Goal: Information Seeking & Learning: Learn about a topic

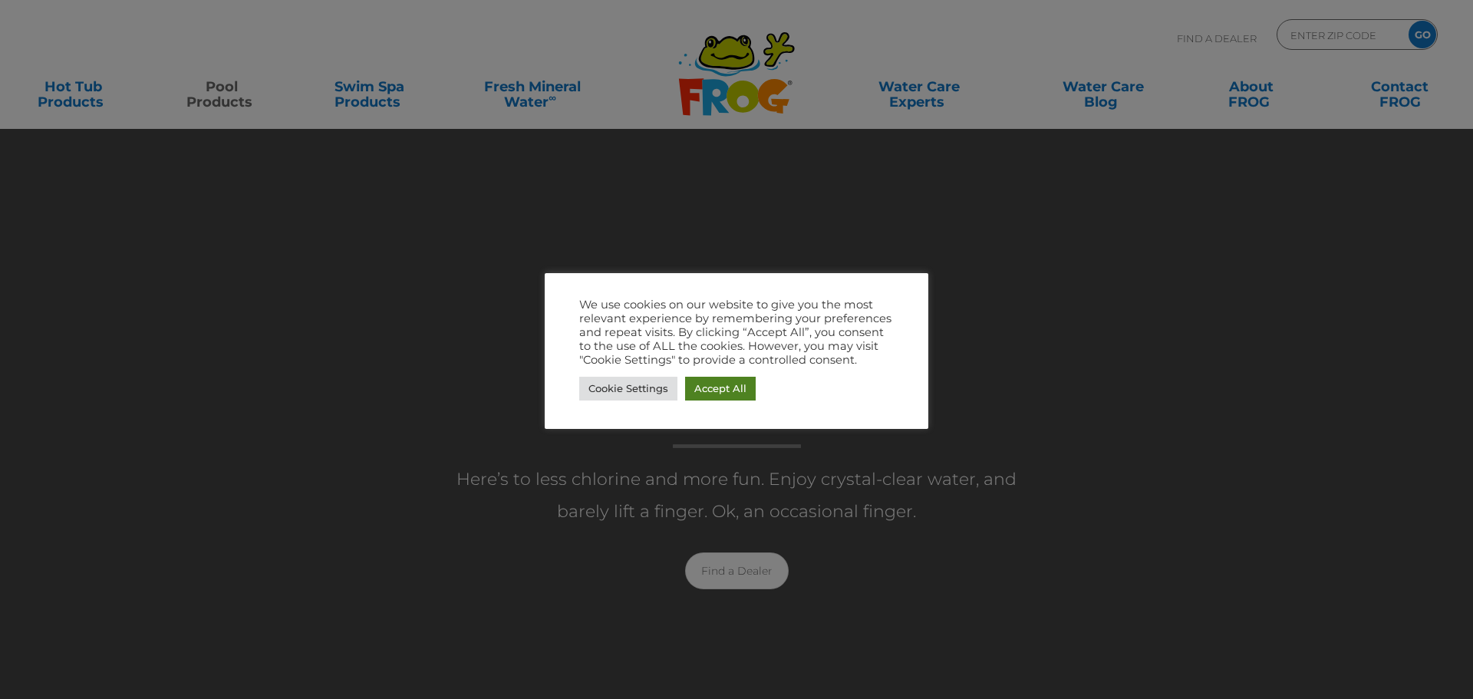
click at [720, 383] on link "Accept All" at bounding box center [720, 389] width 71 height 24
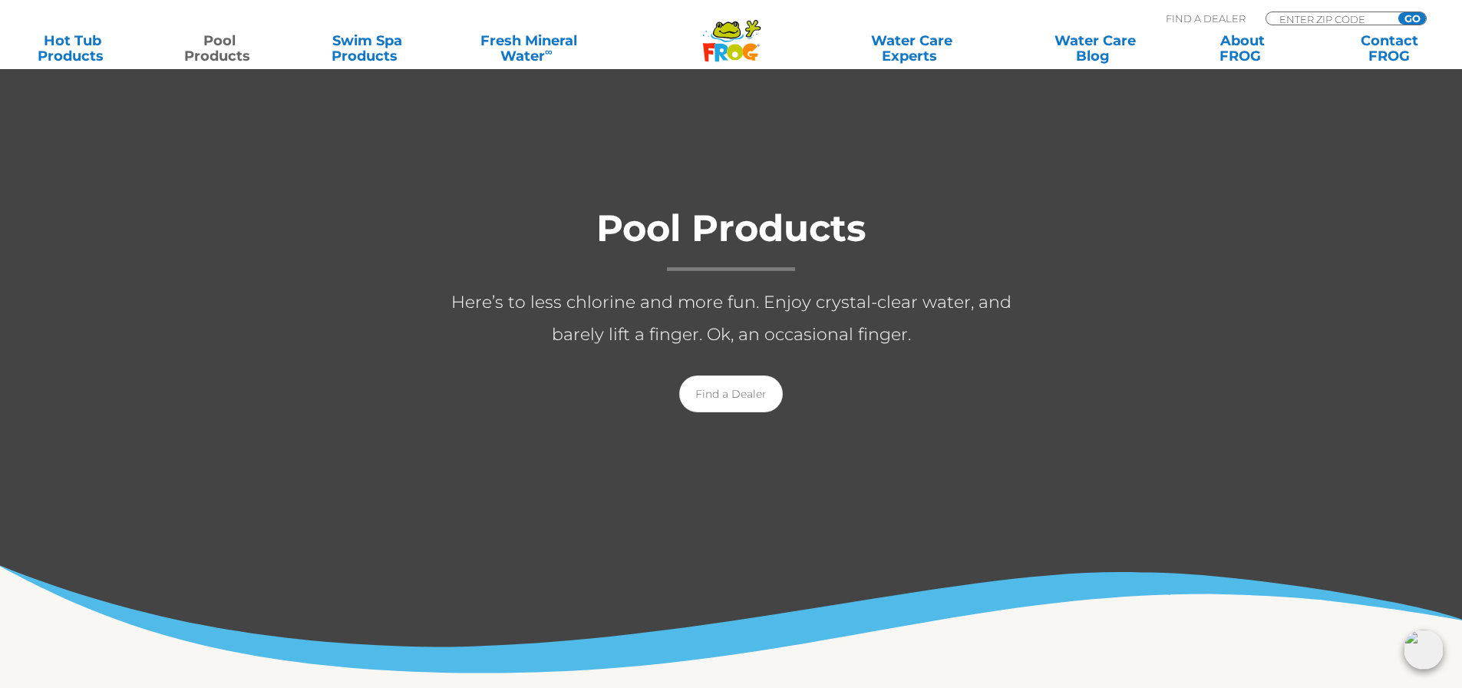
scroll to position [77, 0]
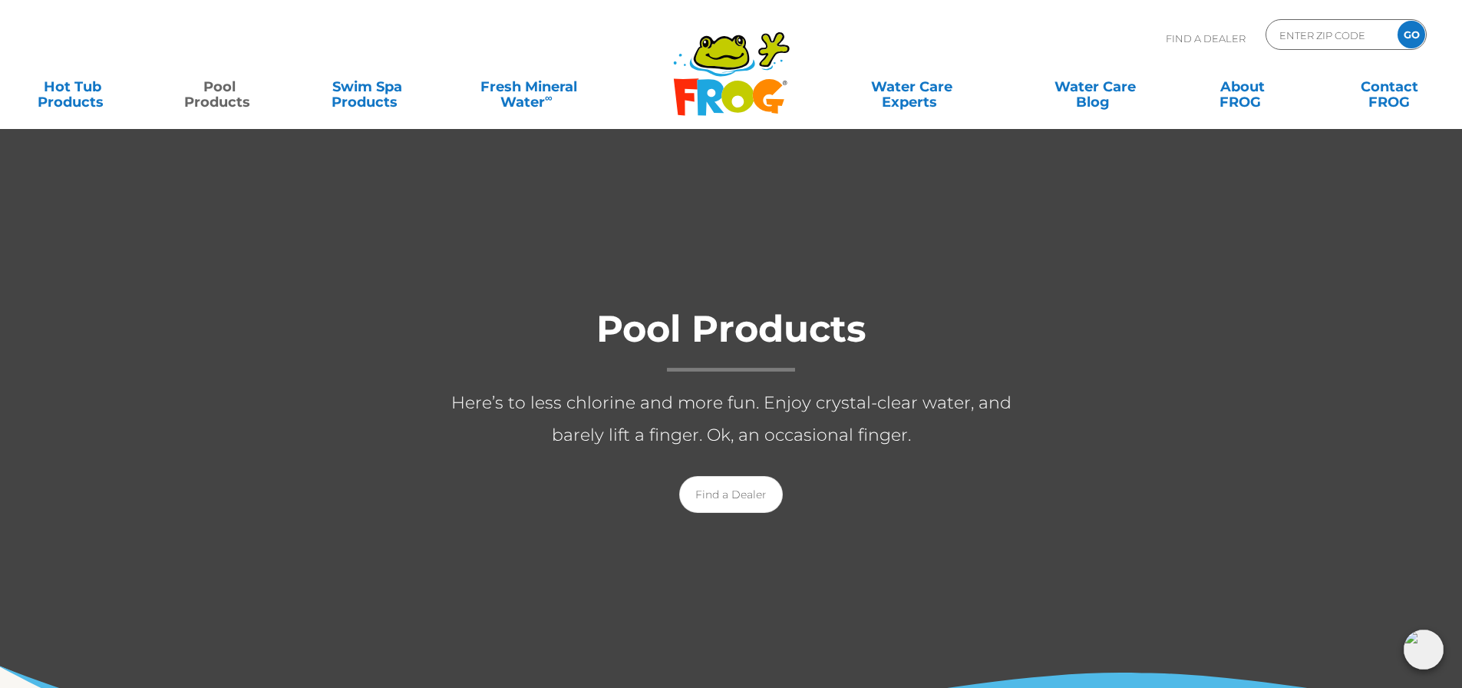
click at [411, 16] on div ".st130{clip-path:url(#SVGID_2_);fill-rule:evenodd;clip-rule:evenodd;fill:#C3CC0…" at bounding box center [730, 64] width 1431 height 129
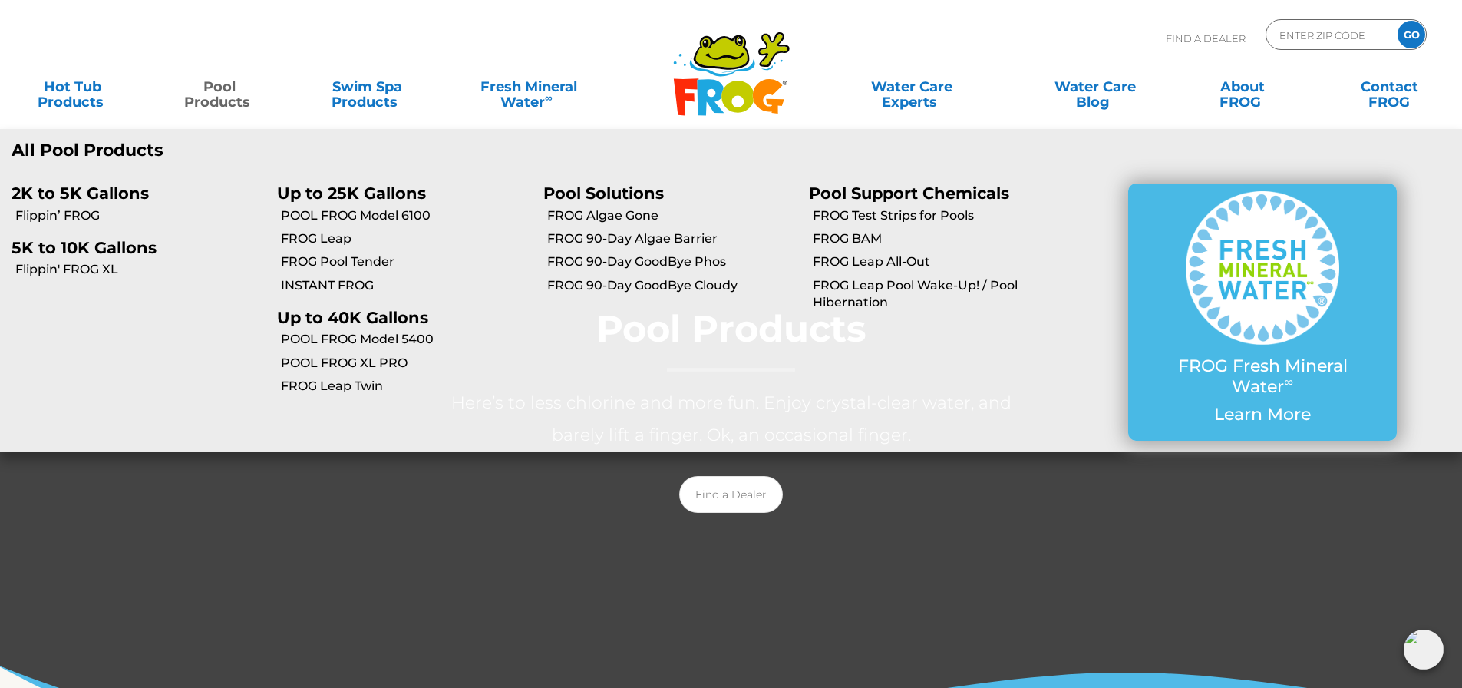
click at [227, 99] on link "Pool Products" at bounding box center [220, 86] width 114 height 31
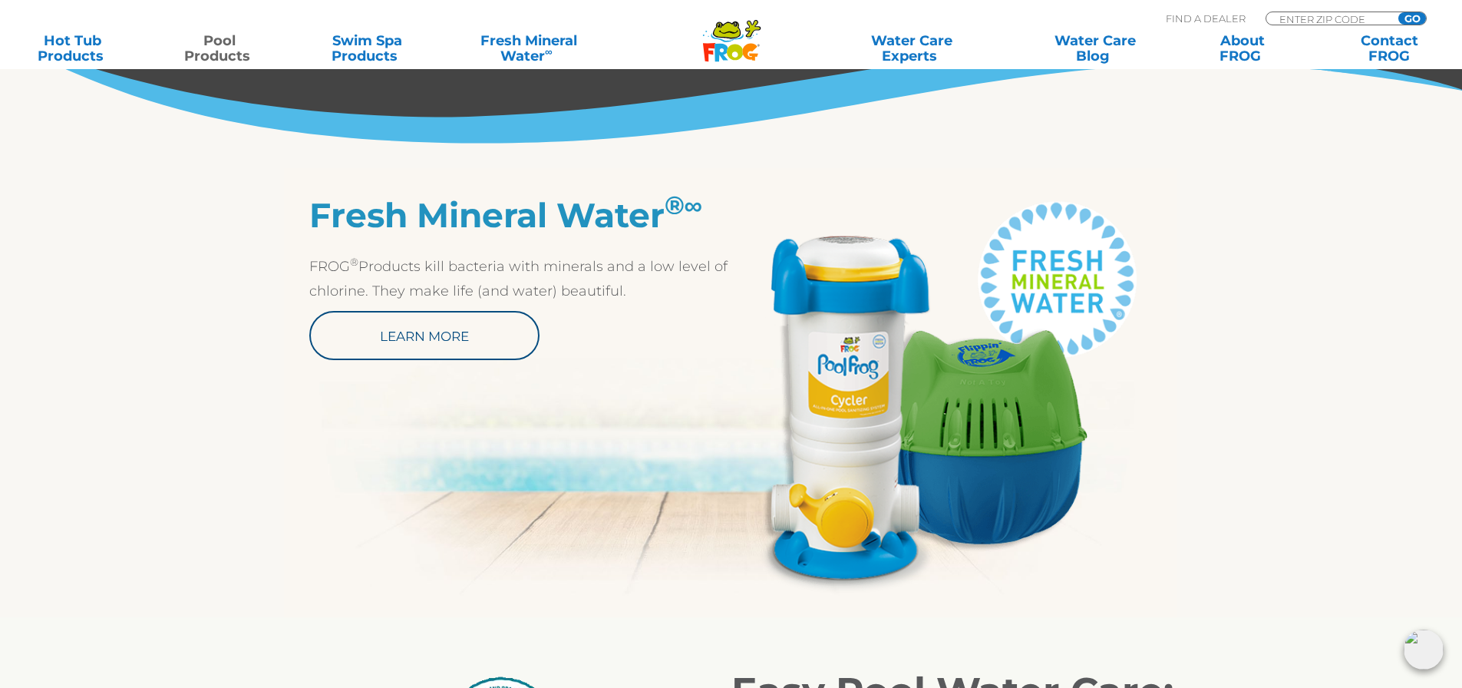
scroll to position [1074, 0]
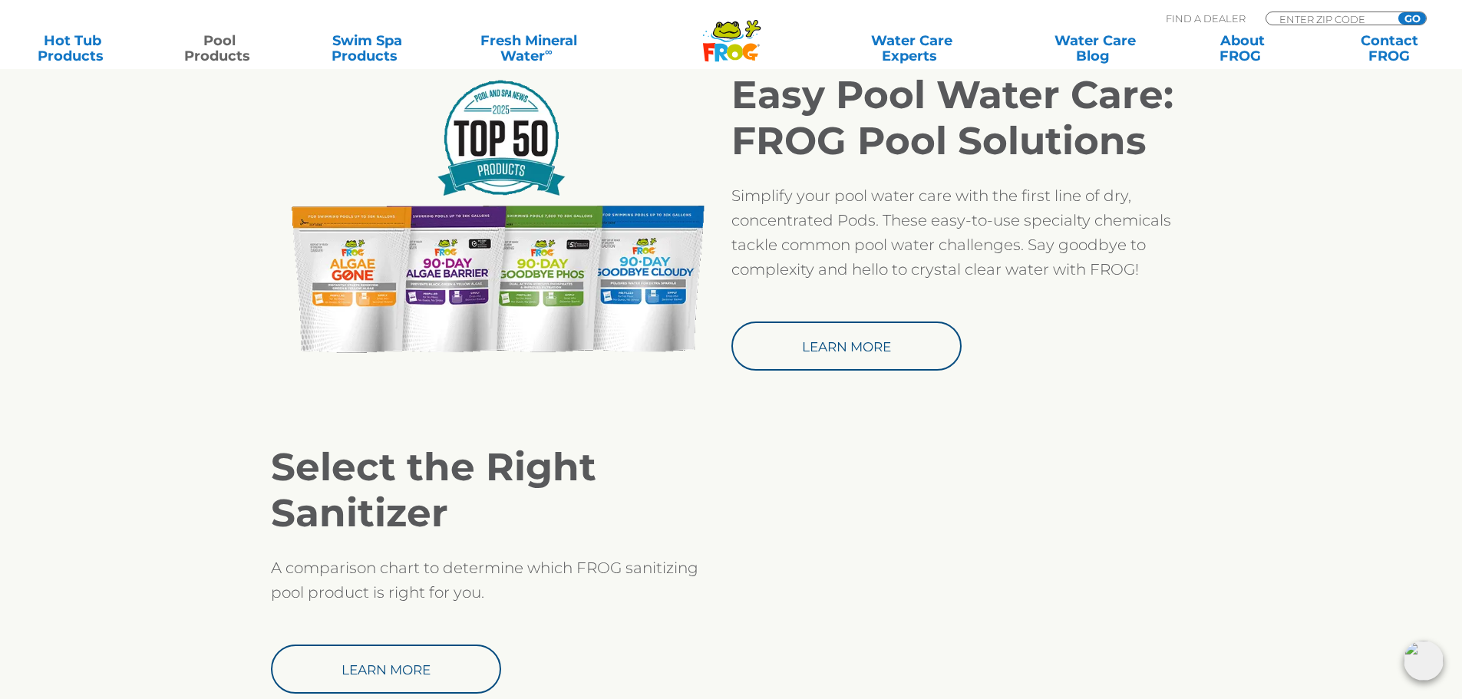
scroll to position [1305, 0]
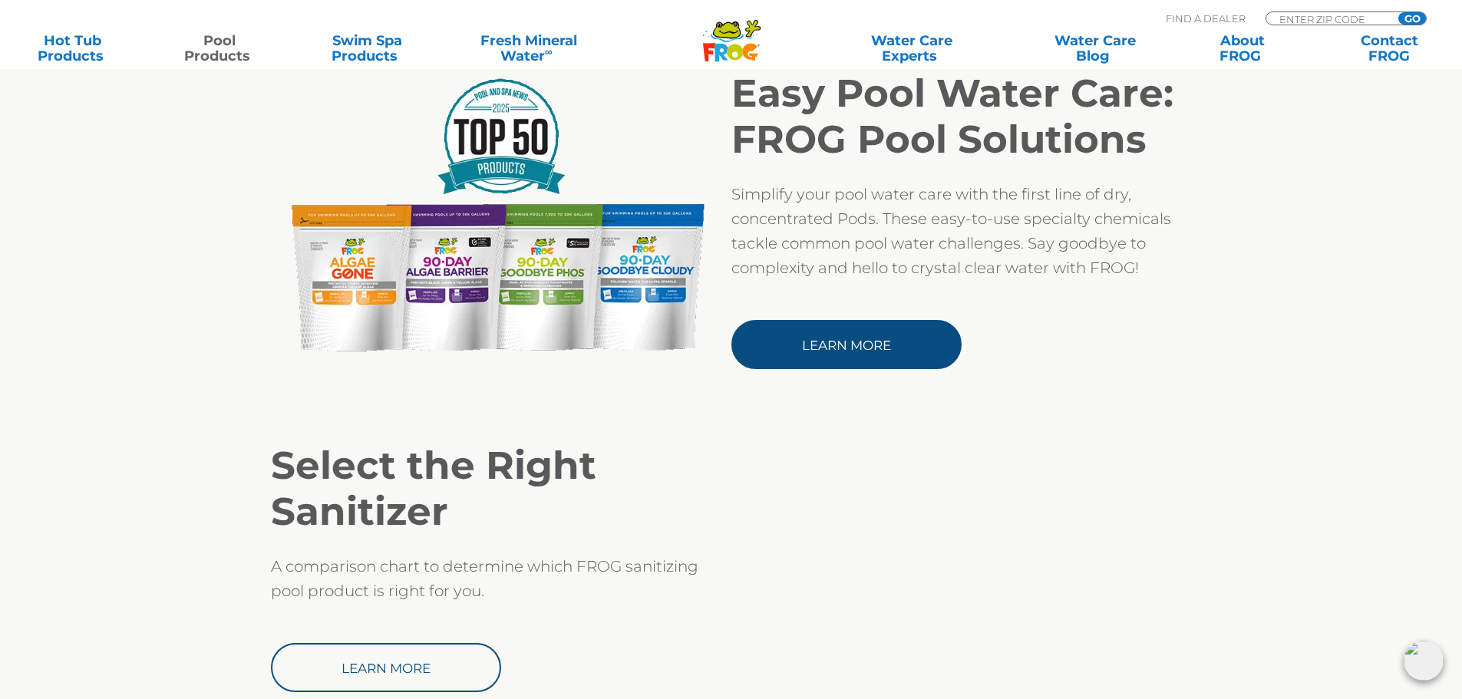
click at [826, 351] on link "Learn More" at bounding box center [846, 344] width 230 height 49
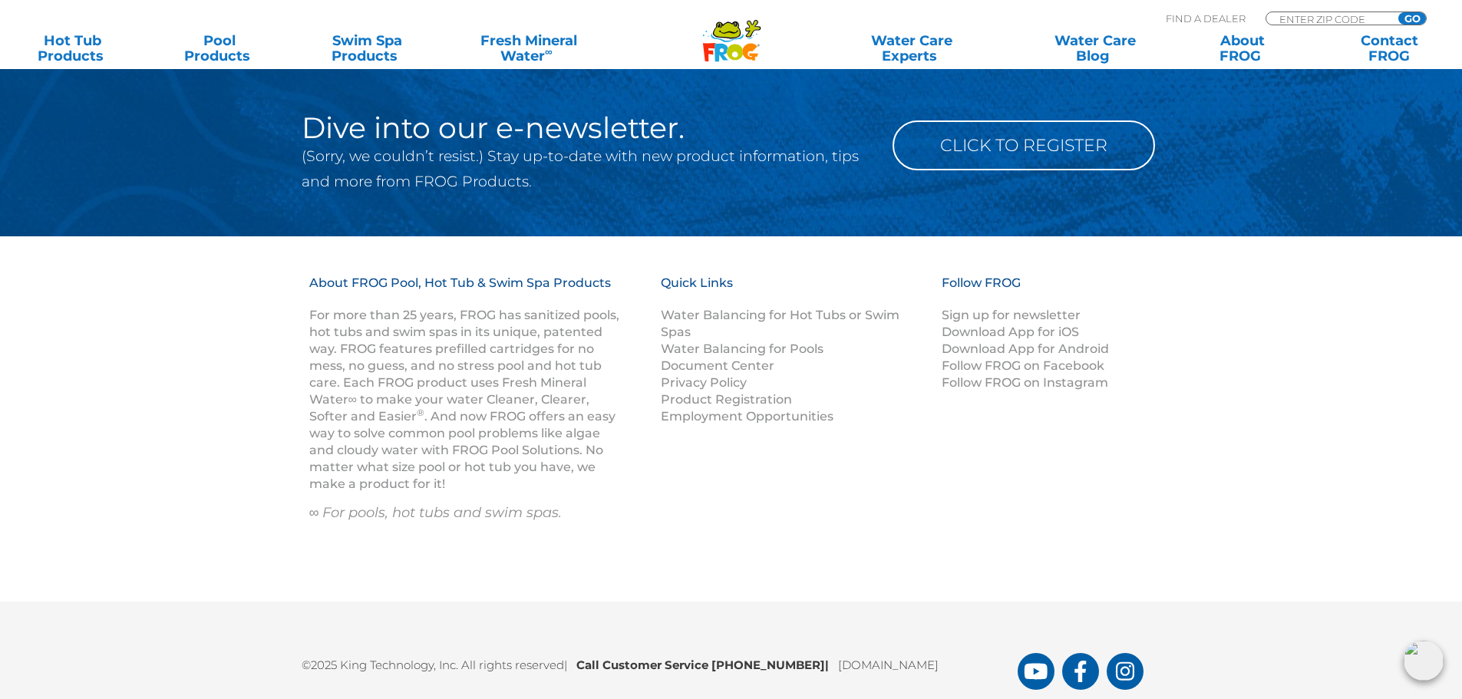
scroll to position [2824, 0]
